Goal: Check status: Check status

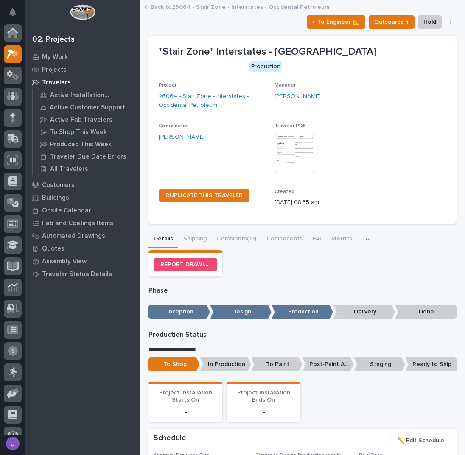
scroll to position [21, 0]
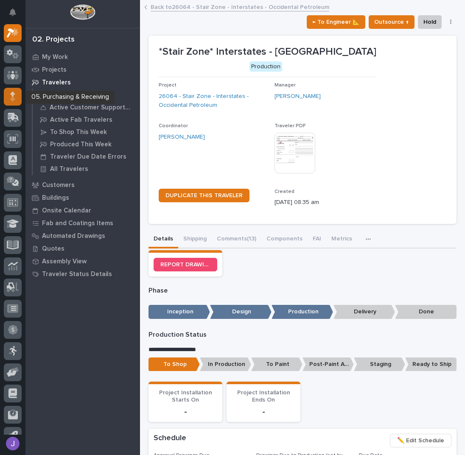
click at [6, 92] on div at bounding box center [13, 97] width 18 height 18
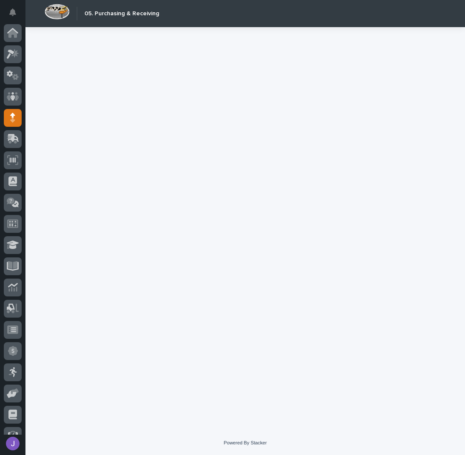
scroll to position [35, 0]
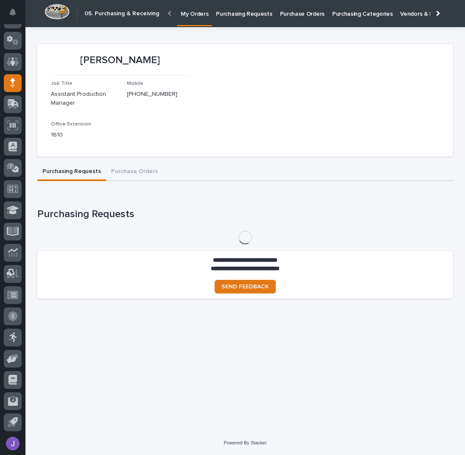
click at [245, 11] on p "Purchasing Requests" at bounding box center [244, 9] width 56 height 18
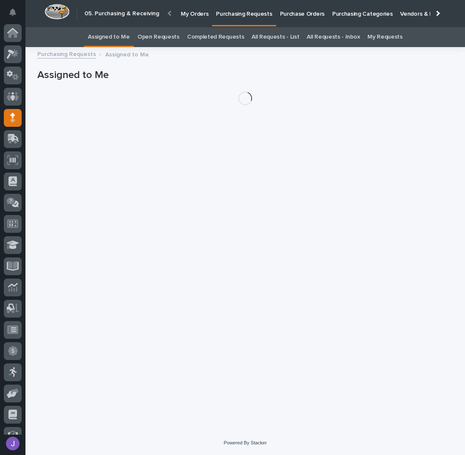
scroll to position [35, 0]
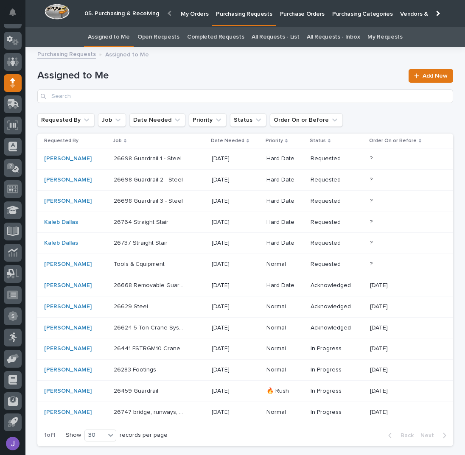
click at [283, 38] on link "All Requests - List" at bounding box center [274, 37] width 47 height 20
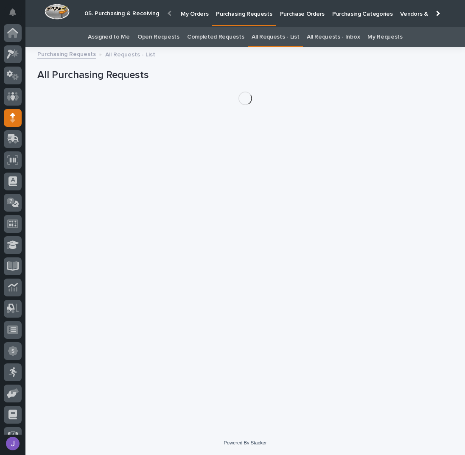
scroll to position [35, 0]
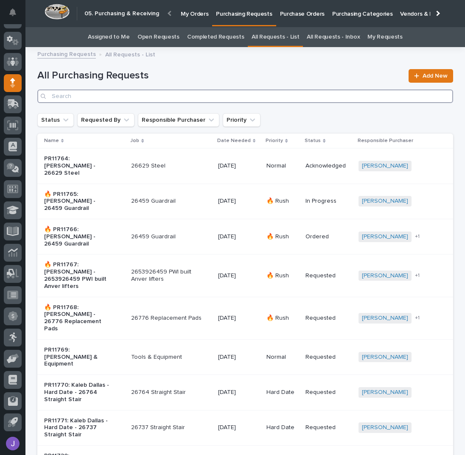
click at [109, 100] on input "Search" at bounding box center [245, 96] width 416 height 14
type input "26323"
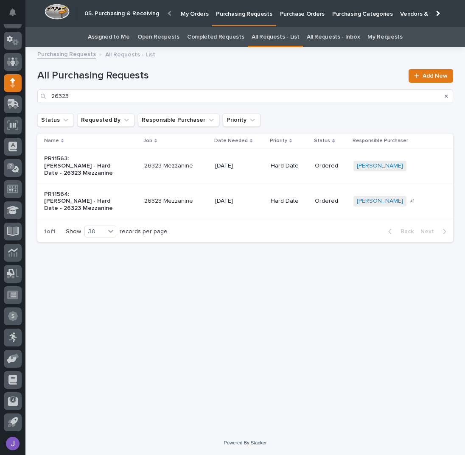
click at [120, 173] on div "PR11563: [PERSON_NAME] - Hard Date - 26323 Mezzanine" at bounding box center [90, 166] width 93 height 28
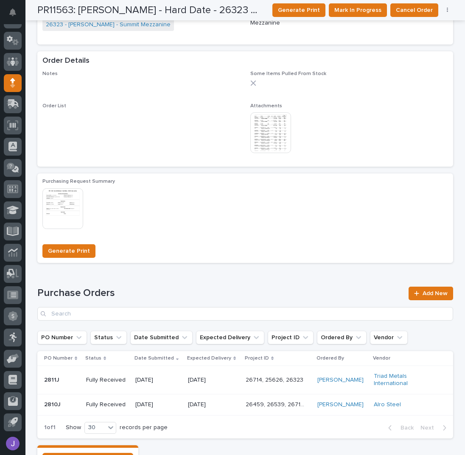
scroll to position [301, 0]
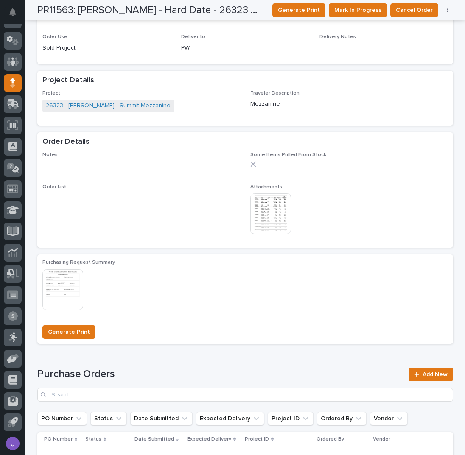
click at [280, 202] on img at bounding box center [270, 213] width 41 height 41
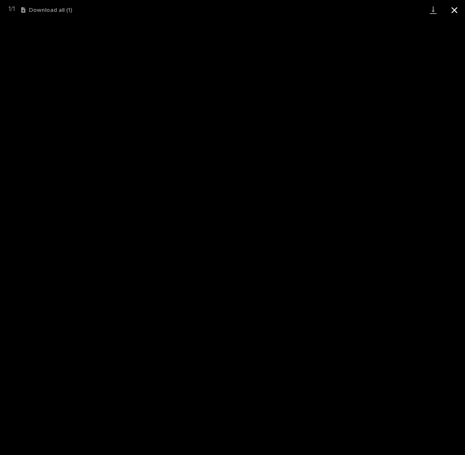
click at [450, 8] on button "Close gallery" at bounding box center [454, 10] width 21 height 20
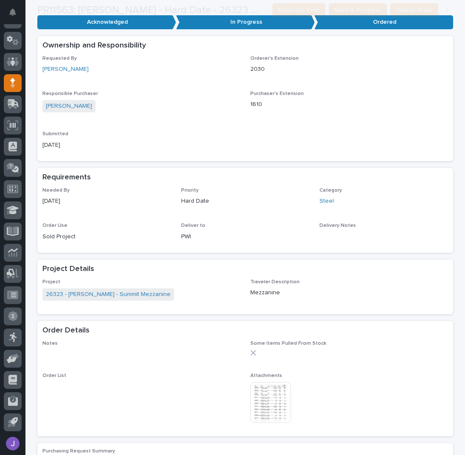
scroll to position [113, 0]
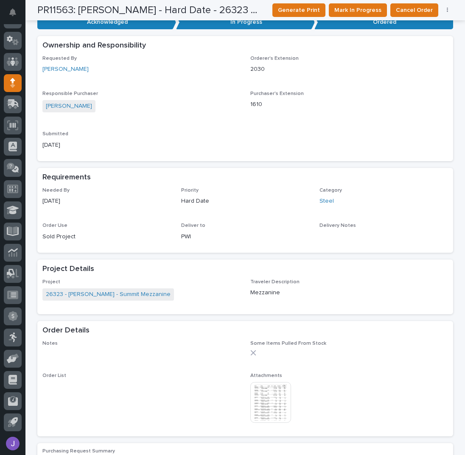
click at [103, 299] on span "26323 - [PERSON_NAME] - Summit Mezzanine" at bounding box center [107, 294] width 131 height 12
click at [102, 297] on link "26323 - [PERSON_NAME] - Summit Mezzanine" at bounding box center [108, 294] width 125 height 9
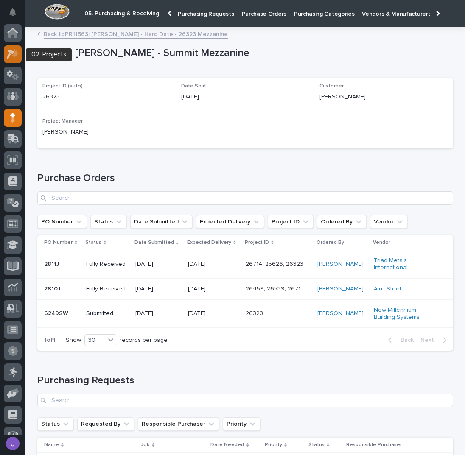
click at [7, 55] on icon at bounding box center [13, 54] width 12 height 10
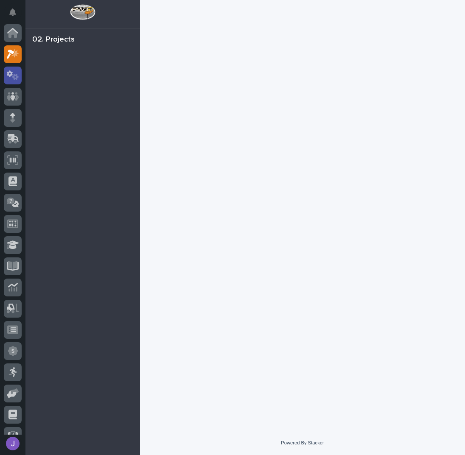
scroll to position [21, 0]
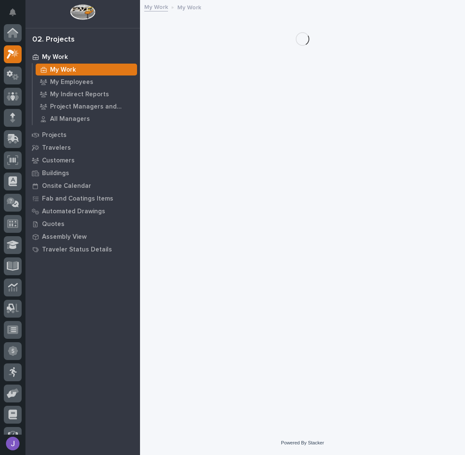
scroll to position [21, 0]
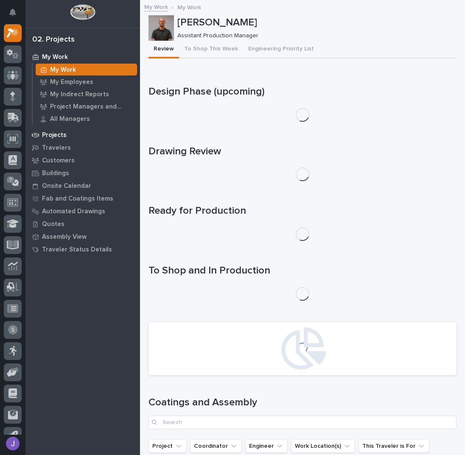
click at [59, 138] on p "Projects" at bounding box center [54, 135] width 25 height 8
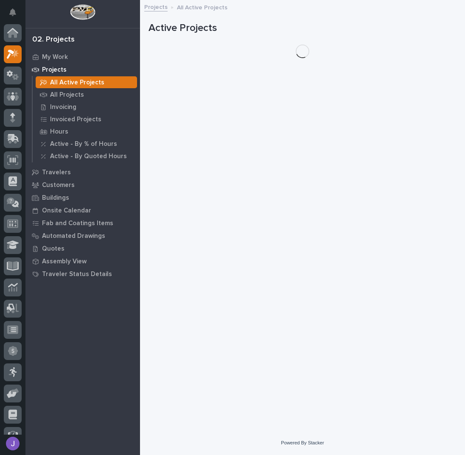
scroll to position [21, 0]
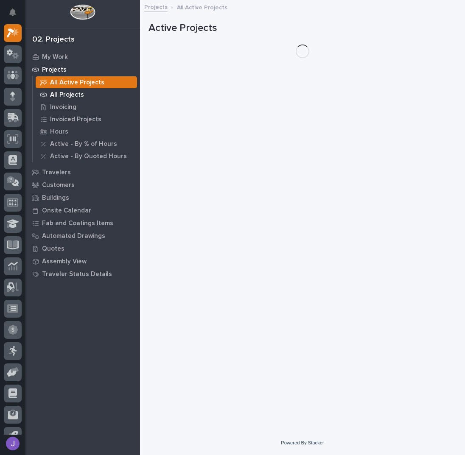
click at [62, 95] on p "All Projects" at bounding box center [67, 95] width 34 height 8
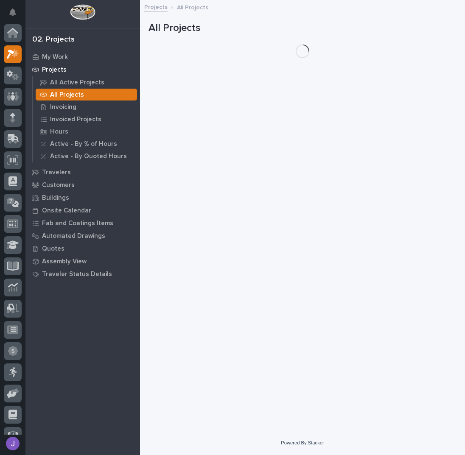
scroll to position [21, 0]
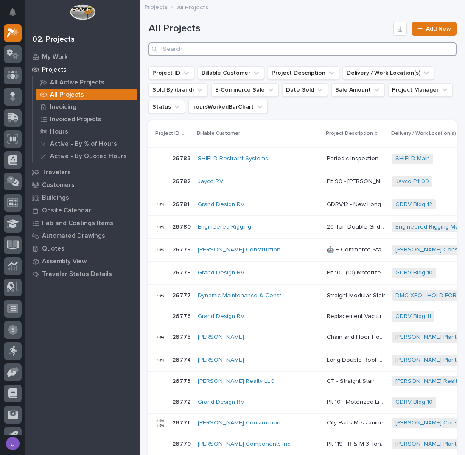
click at [190, 46] on input "Search" at bounding box center [302, 49] width 308 height 14
type input "26323"
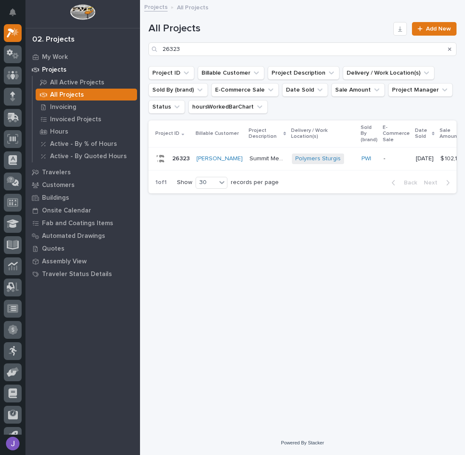
click at [263, 158] on p "Summit Mezzanine" at bounding box center [267, 158] width 37 height 9
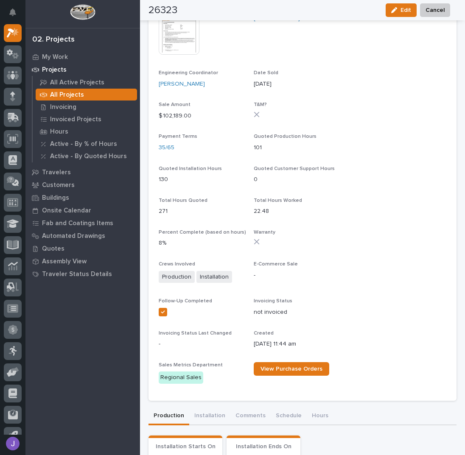
scroll to position [113, 0]
